Goal: Task Accomplishment & Management: Manage account settings

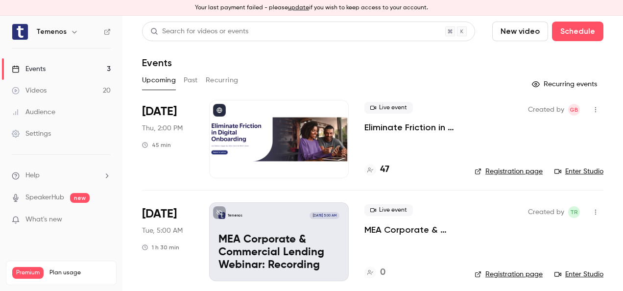
click at [381, 123] on p "Eliminate Friction in Digital Onboarding" at bounding box center [411, 127] width 95 height 12
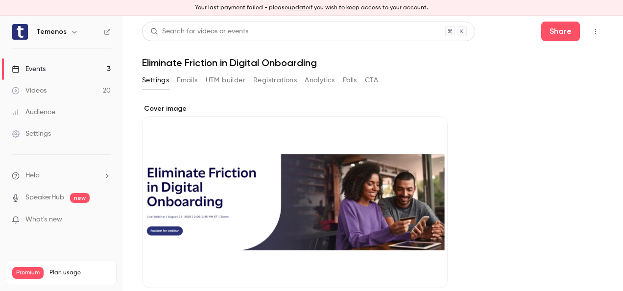
click at [592, 29] on icon "button" at bounding box center [596, 31] width 8 height 7
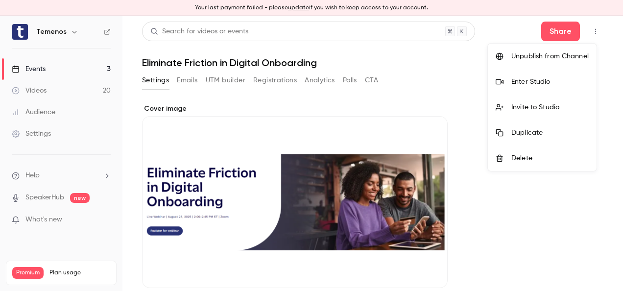
click at [417, 98] on div at bounding box center [311, 145] width 623 height 291
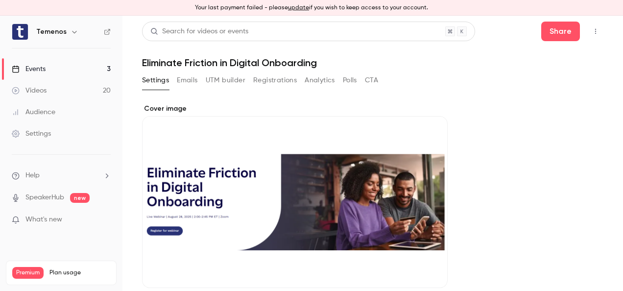
click at [186, 80] on button "Emails" at bounding box center [187, 81] width 21 height 16
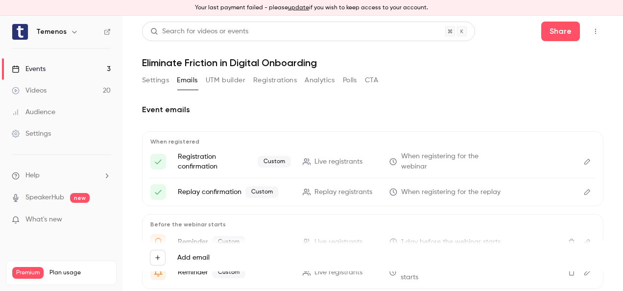
click at [217, 80] on button "UTM builder" at bounding box center [226, 81] width 40 height 16
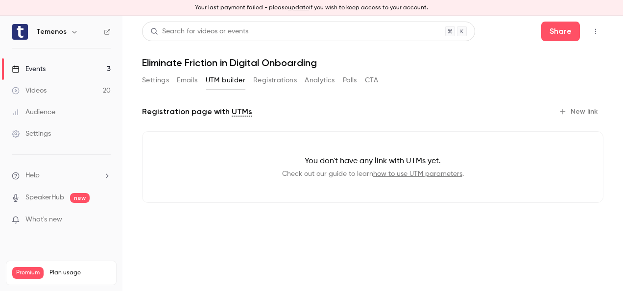
click at [267, 78] on button "Registrations" at bounding box center [275, 81] width 44 height 16
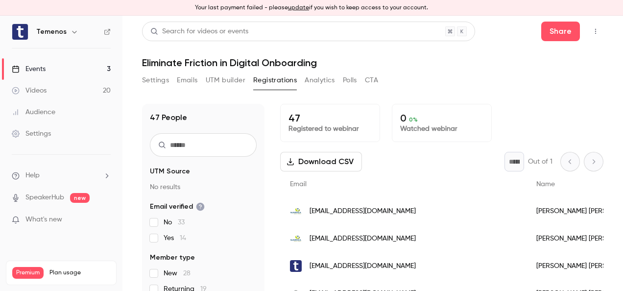
click at [326, 80] on button "Analytics" at bounding box center [320, 81] width 30 height 16
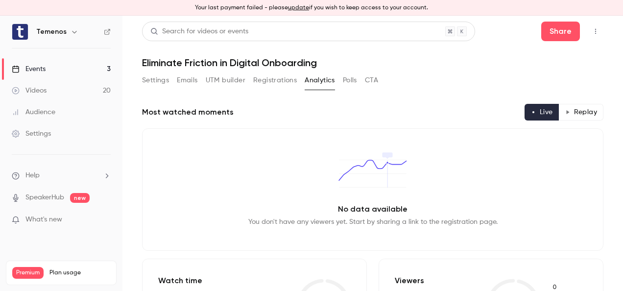
click at [352, 83] on button "Polls" at bounding box center [350, 81] width 14 height 16
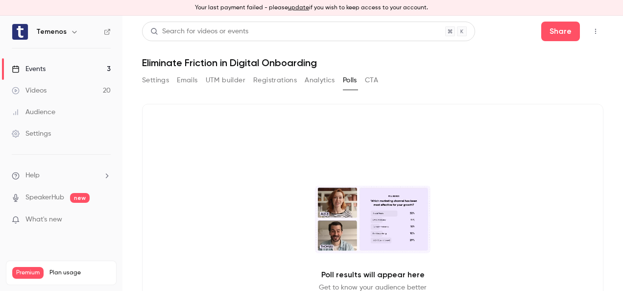
click at [373, 80] on button "CTA" at bounding box center [371, 81] width 13 height 16
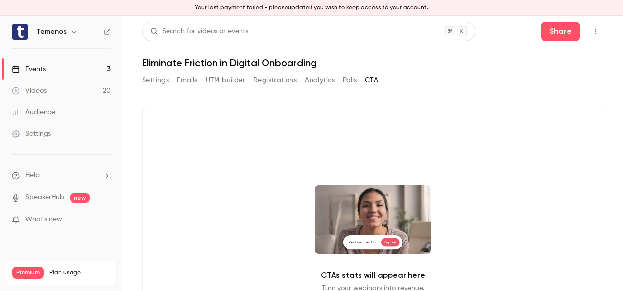
click at [151, 78] on button "Settings" at bounding box center [155, 81] width 27 height 16
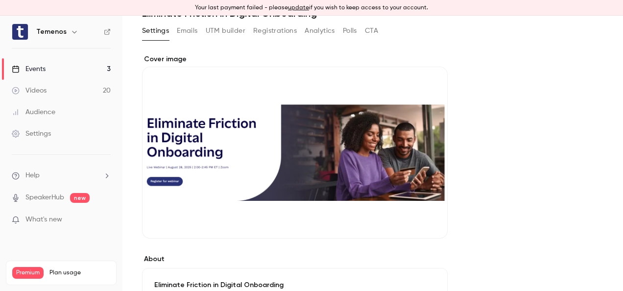
scroll to position [147, 0]
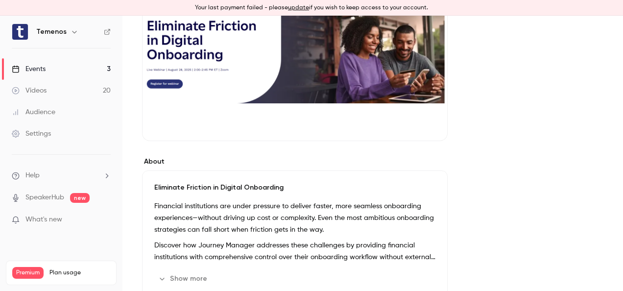
click at [30, 199] on link "SpeakerHub" at bounding box center [44, 198] width 39 height 10
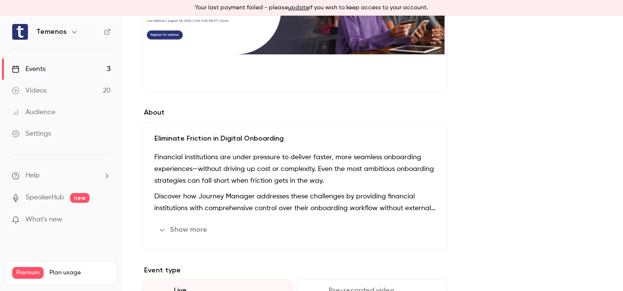
scroll to position [245, 0]
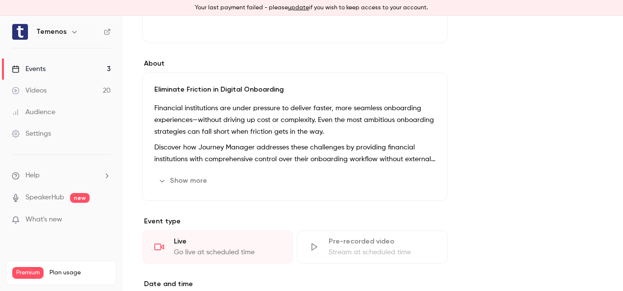
click at [173, 180] on button "Show more" at bounding box center [183, 181] width 59 height 16
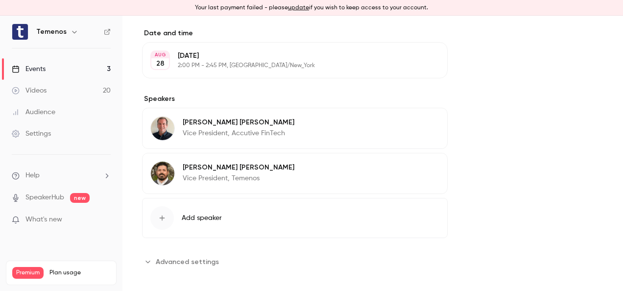
scroll to position [603, 0]
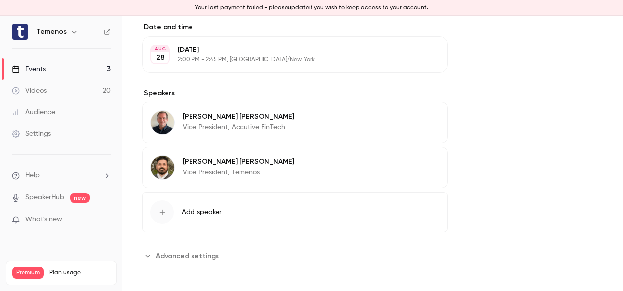
click at [180, 252] on span "Advanced settings" at bounding box center [187, 256] width 63 height 10
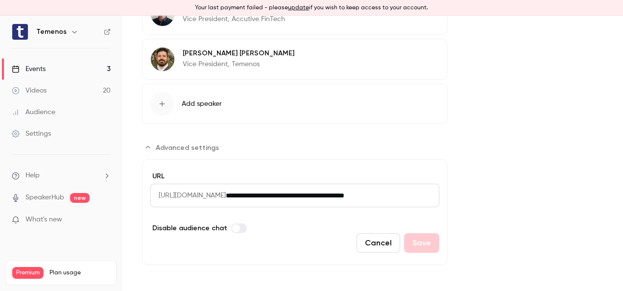
scroll to position [712, 0]
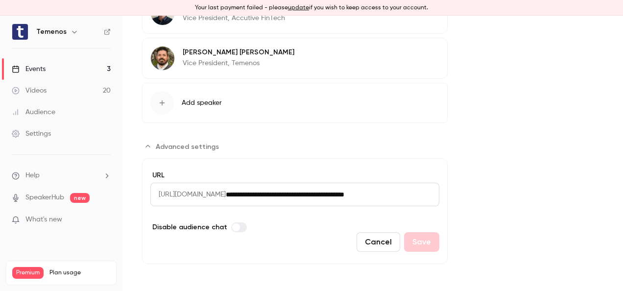
click at [384, 241] on button "Cancel" at bounding box center [379, 242] width 44 height 20
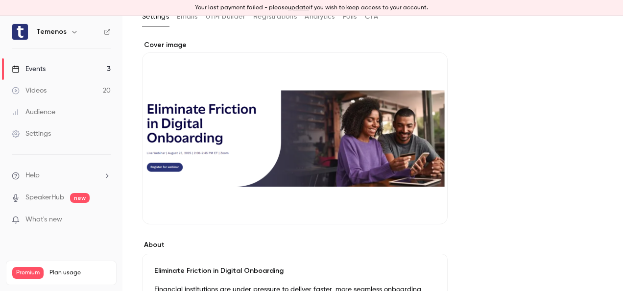
scroll to position [0, 0]
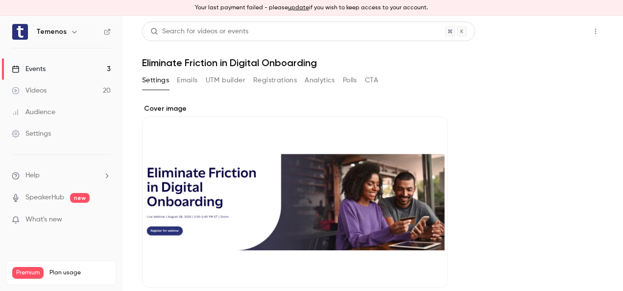
click at [557, 29] on button "Share" at bounding box center [560, 32] width 39 height 20
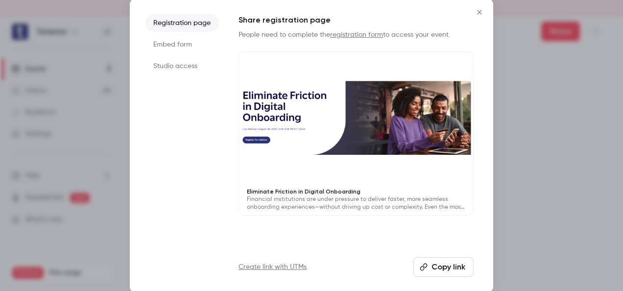
click at [183, 69] on li "Studio access" at bounding box center [182, 66] width 73 height 18
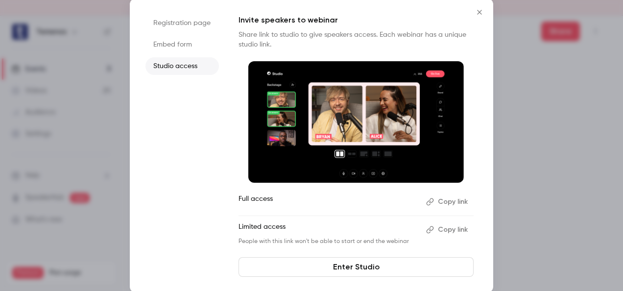
click at [451, 199] on button "Copy link" at bounding box center [447, 202] width 51 height 16
click at [481, 11] on icon "Close" at bounding box center [479, 12] width 4 height 4
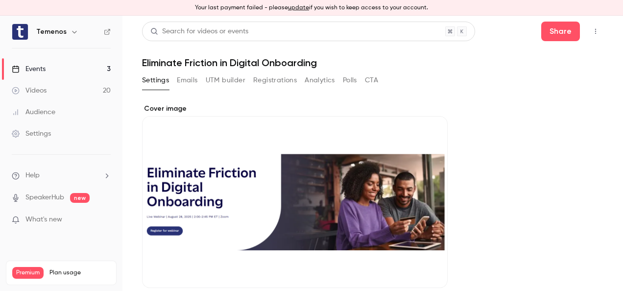
click at [353, 76] on button "Polls" at bounding box center [350, 81] width 14 height 16
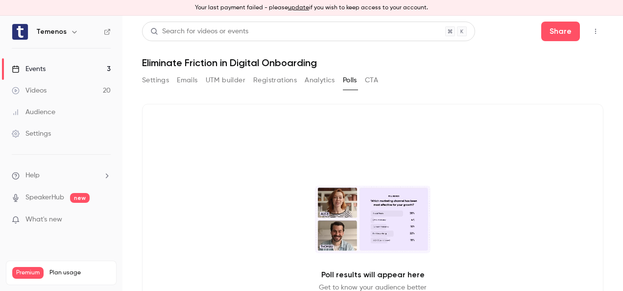
click at [158, 79] on button "Settings" at bounding box center [155, 81] width 27 height 16
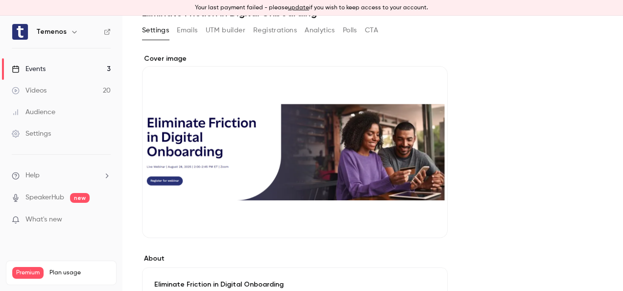
scroll to position [147, 0]
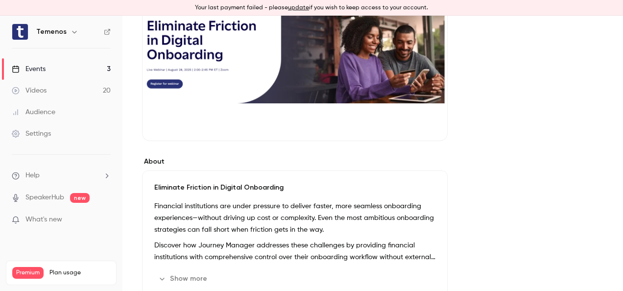
click at [319, 73] on div "Cover image" at bounding box center [295, 49] width 306 height 184
click at [0, 0] on input "Cover image" at bounding box center [0, 0] width 0 height 0
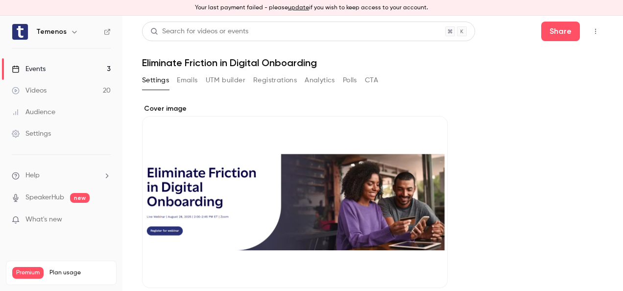
scroll to position [0, 0]
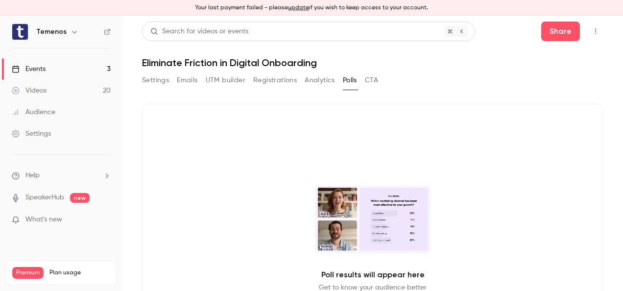
click at [44, 32] on h6 "Temenos" at bounding box center [51, 32] width 30 height 10
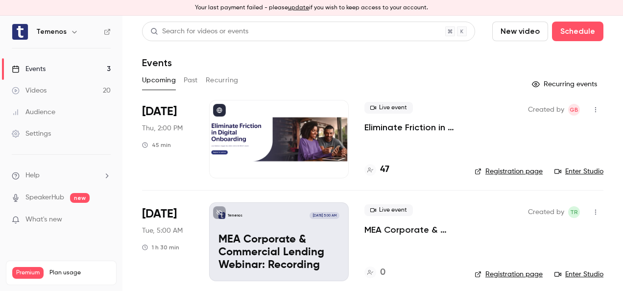
click at [569, 167] on link "Enter Studio" at bounding box center [579, 172] width 49 height 10
click at [578, 172] on link "Enter Studio" at bounding box center [579, 172] width 49 height 10
click at [574, 170] on link "Enter Studio" at bounding box center [579, 172] width 49 height 10
click at [514, 169] on link "Registration page" at bounding box center [509, 172] width 68 height 10
click at [327, 140] on div at bounding box center [279, 139] width 140 height 78
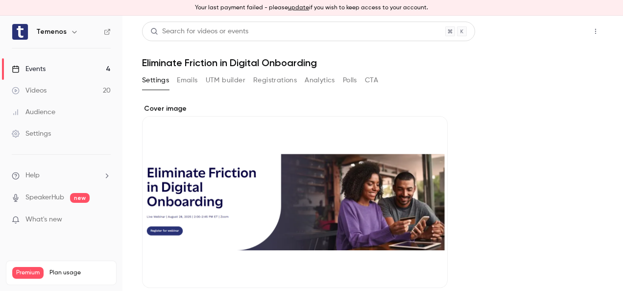
click at [558, 28] on button "Share" at bounding box center [560, 32] width 39 height 20
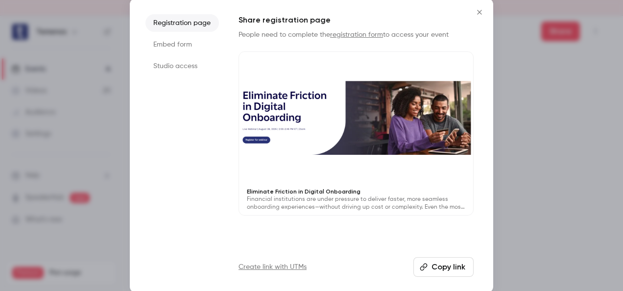
click at [479, 12] on icon "Close" at bounding box center [480, 12] width 12 height 8
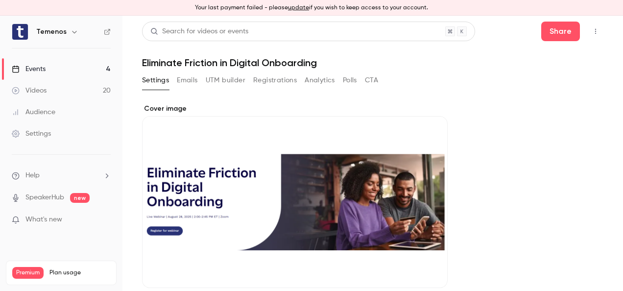
scroll to position [49, 0]
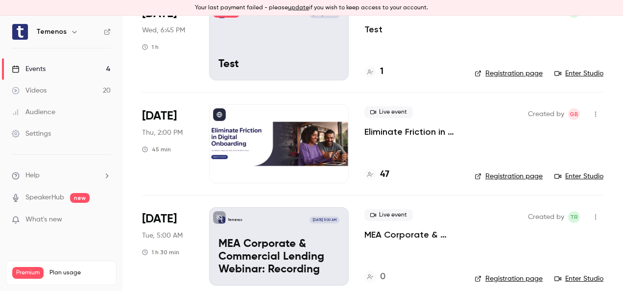
scroll to position [49, 0]
